Goal: Entertainment & Leisure: Consume media (video, audio)

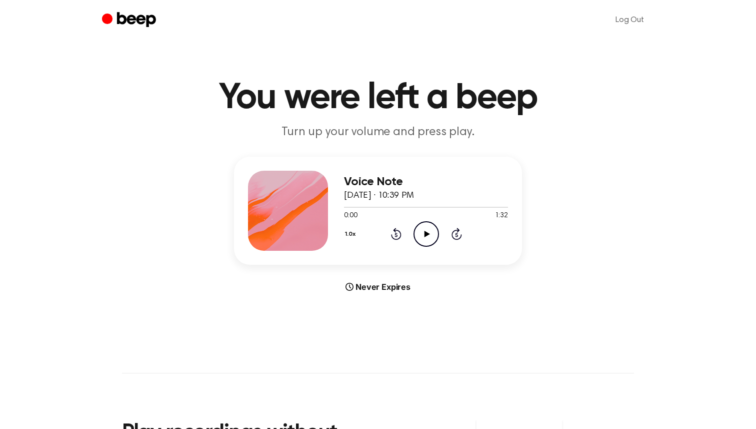
click at [422, 241] on icon "Play Audio" at bounding box center [427, 234] width 26 height 26
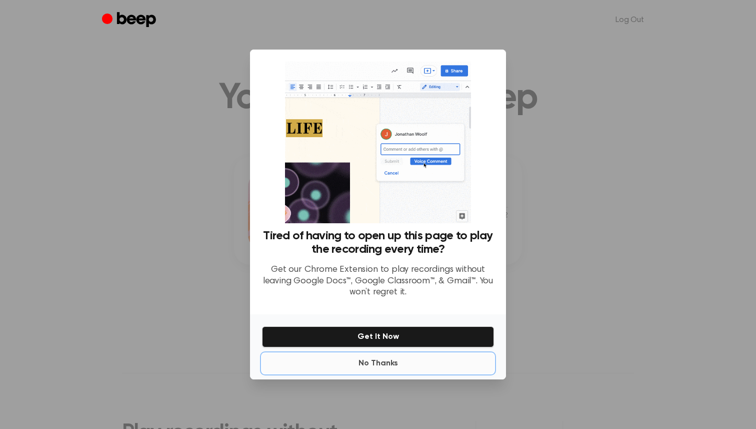
click at [389, 362] on button "No Thanks" at bounding box center [378, 363] width 232 height 20
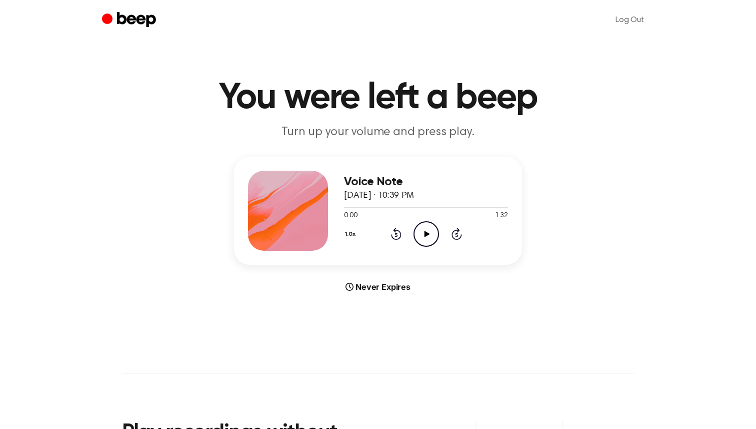
click at [427, 244] on icon "Play Audio" at bounding box center [427, 234] width 26 height 26
click at [428, 226] on icon "Play Audio" at bounding box center [427, 234] width 26 height 26
click at [430, 225] on icon "Play Audio" at bounding box center [427, 234] width 26 height 26
click at [421, 240] on icon "Play Audio" at bounding box center [427, 234] width 26 height 26
